Goal: Browse casually

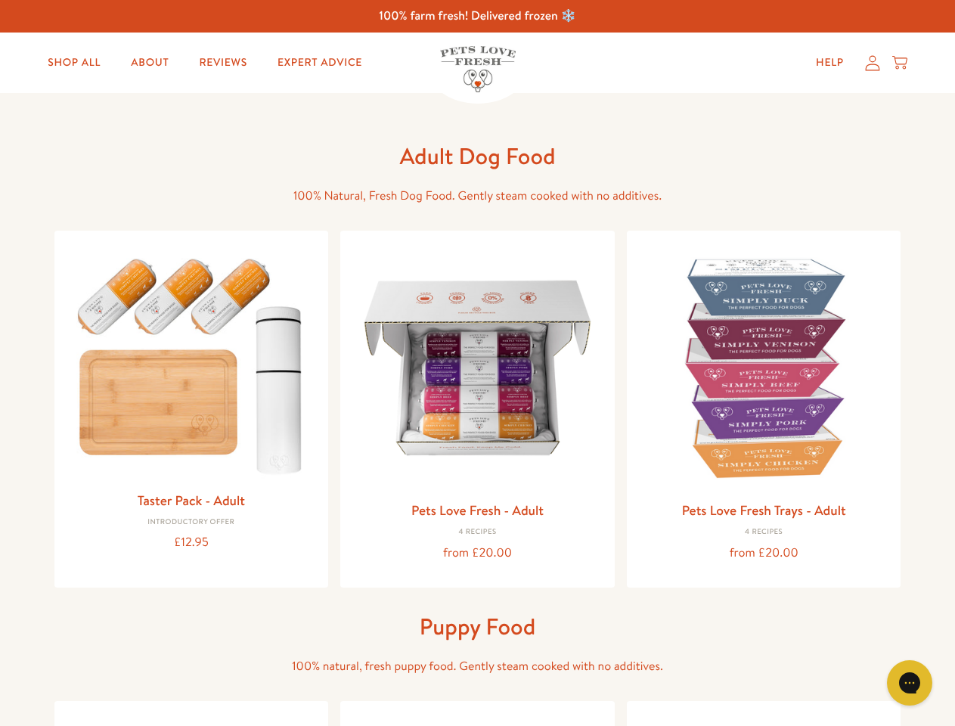
click at [909, 683] on icon "Open gorgias live chat" at bounding box center [909, 682] width 14 height 14
